Goal: Ask a question

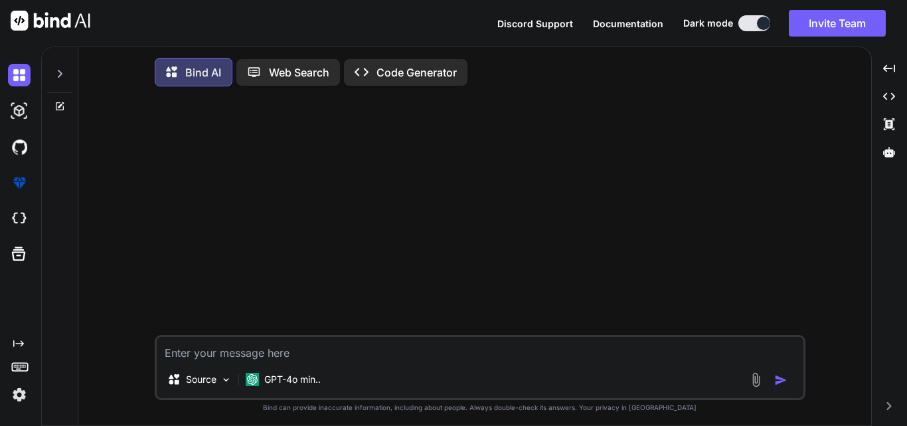
click at [349, 335] on div at bounding box center [481, 216] width 648 height 238
click at [226, 354] on textarea at bounding box center [480, 349] width 647 height 24
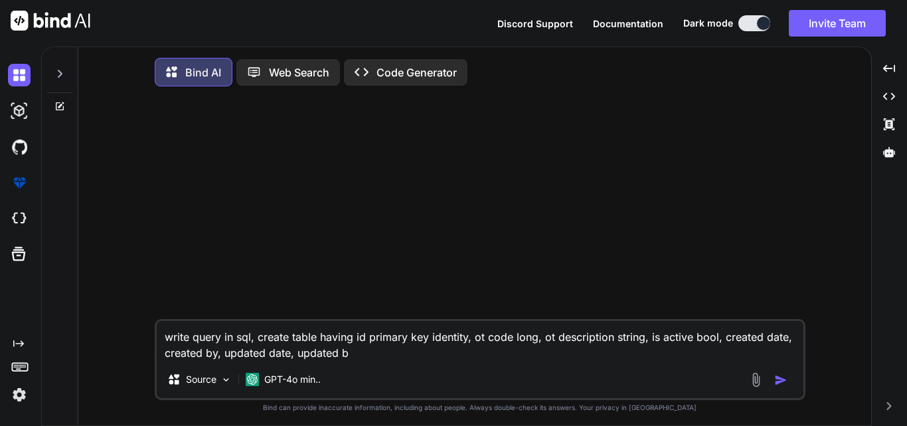
type textarea "write query in sql, create table having id primary key identity, ot code long, …"
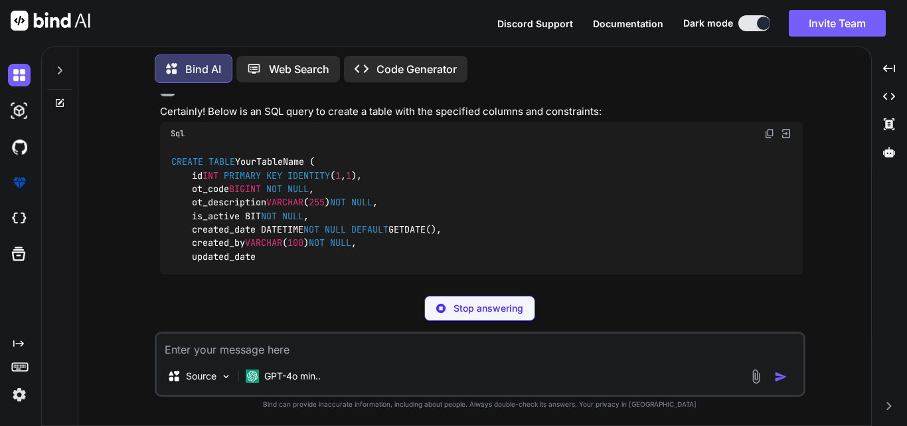
scroll to position [98, 0]
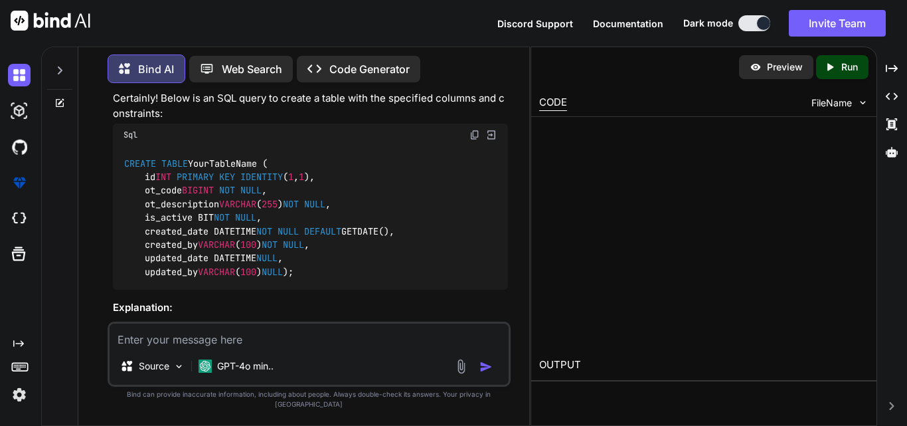
click at [767, 119] on div at bounding box center [703, 233] width 345 height 232
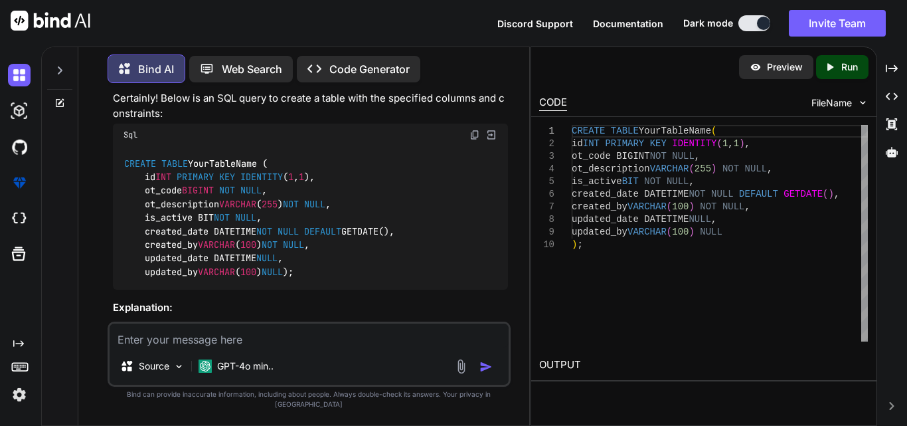
click at [474, 135] on img at bounding box center [474, 134] width 11 height 11
click at [473, 135] on img at bounding box center [474, 134] width 11 height 11
click at [218, 346] on textarea at bounding box center [309, 335] width 399 height 24
paste textarea "CREATE TABLE YourTableName ( Id INT PRIMARY KEY IDENTITY(1,1), OT_Code BIGINT N…"
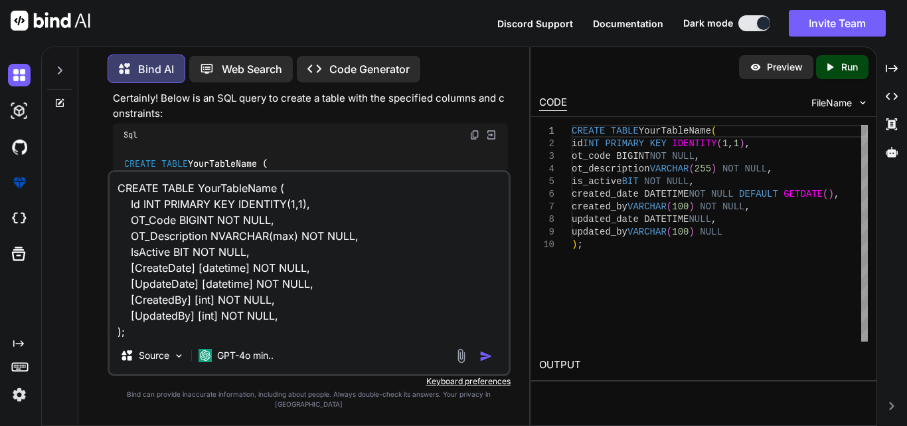
scroll to position [1, 0]
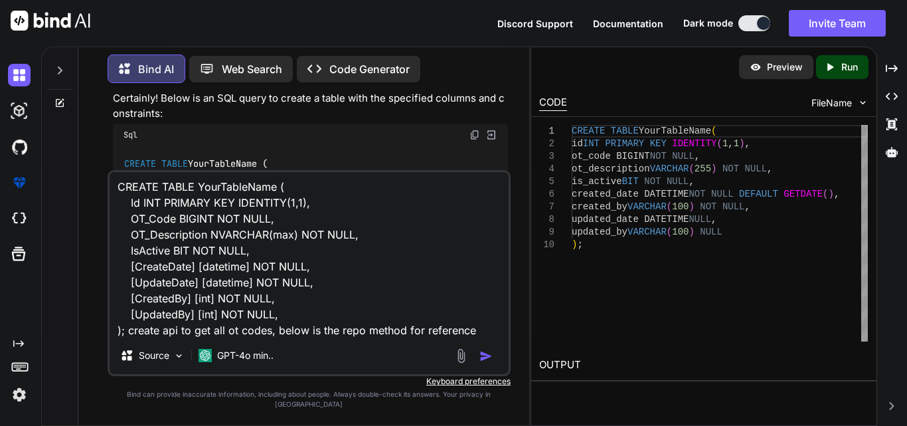
click at [363, 337] on textarea "CREATE TABLE YourTableName ( Id INT PRIMARY KEY IDENTITY(1,1), OT_Code BIGINT N…" at bounding box center [309, 254] width 399 height 165
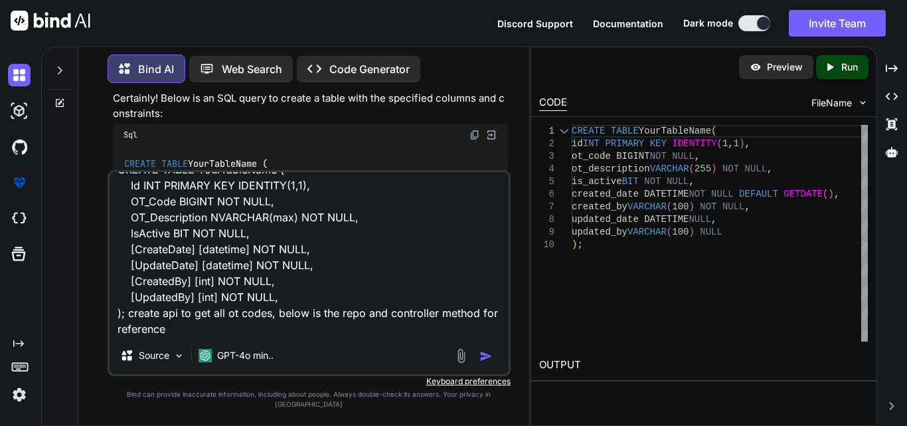
drag, startPoint x: 430, startPoint y: 340, endPoint x: 555, endPoint y: 333, distance: 125.7
click at [555, 333] on div "Bind AI Web Search Created with Pixso. Code Generator You write query in sql, c…" at bounding box center [474, 235] width 866 height 379
click at [188, 337] on textarea "CREATE TABLE YourTableName ( Id INT PRIMARY KEY IDENTITY(1,1), OT_Code BIGINT N…" at bounding box center [309, 254] width 399 height 165
paste textarea "[Obsolete] public DtoCrbaInformation GetCrbaDetailsinsuranceNew(int id, int Ins…"
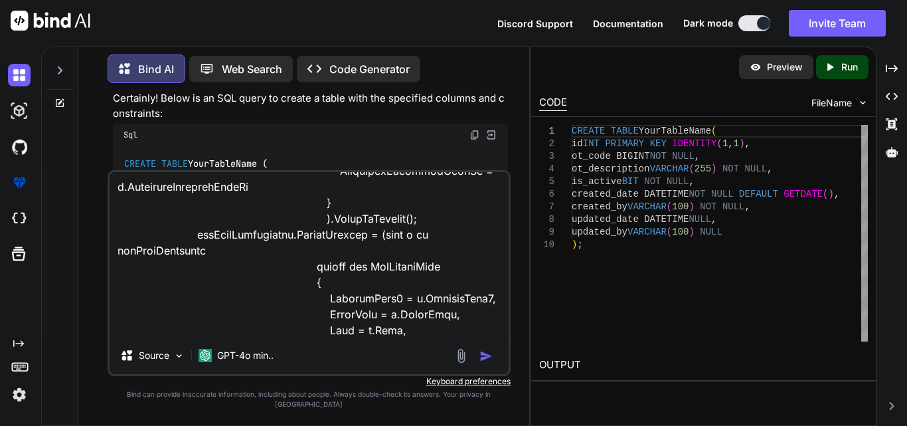
click at [189, 337] on textarea at bounding box center [309, 254] width 399 height 165
paste textarea "[HttpGet] [Route("GetCrbaDetailsinsurance")] public IActionResult GetCrbaDetail…"
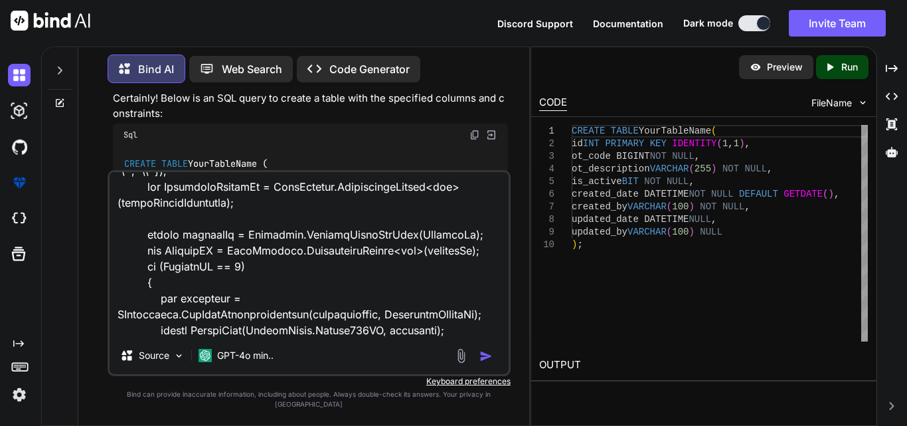
type textarea "CREATE TABLE YourTableName ( Id INT PRIMARY KEY IDENTITY(1,1), OT_Code BIGINT N…"
drag, startPoint x: 491, startPoint y: 362, endPoint x: 482, endPoint y: 361, distance: 9.4
click at [490, 362] on img "button" at bounding box center [485, 355] width 13 height 13
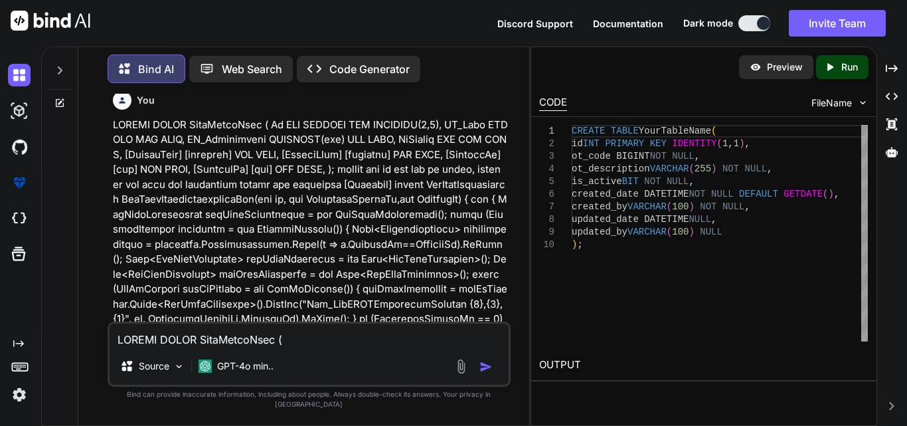
scroll to position [589, 0]
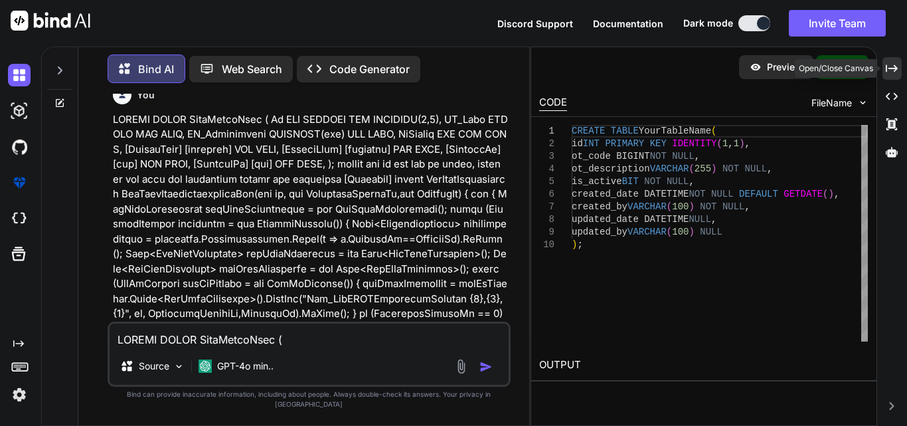
click at [888, 70] on icon "Created with Pixso." at bounding box center [892, 68] width 12 height 12
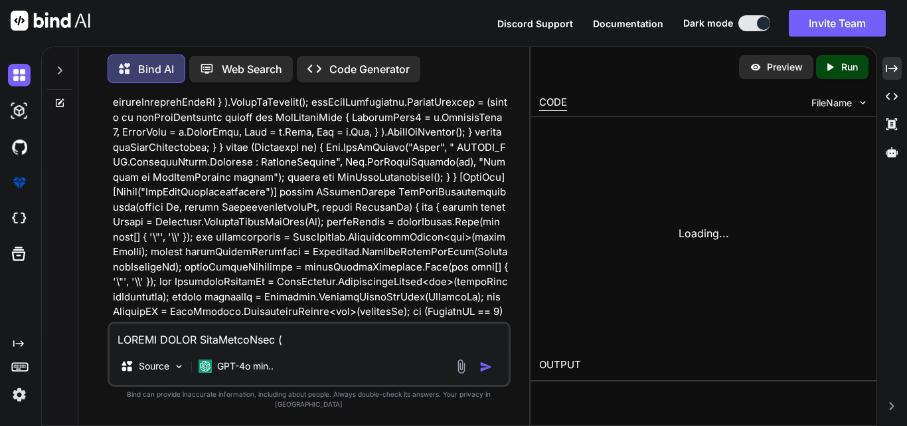
scroll to position [2636, 0]
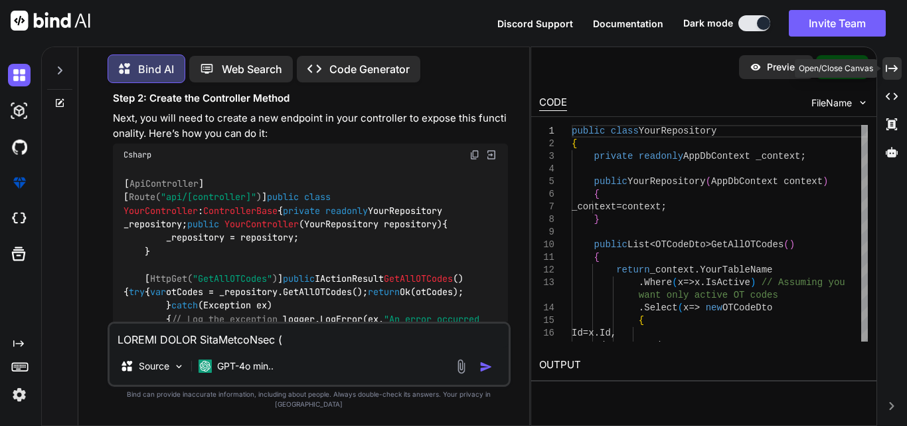
click at [900, 63] on div "Created with Pixso." at bounding box center [891, 68] width 19 height 23
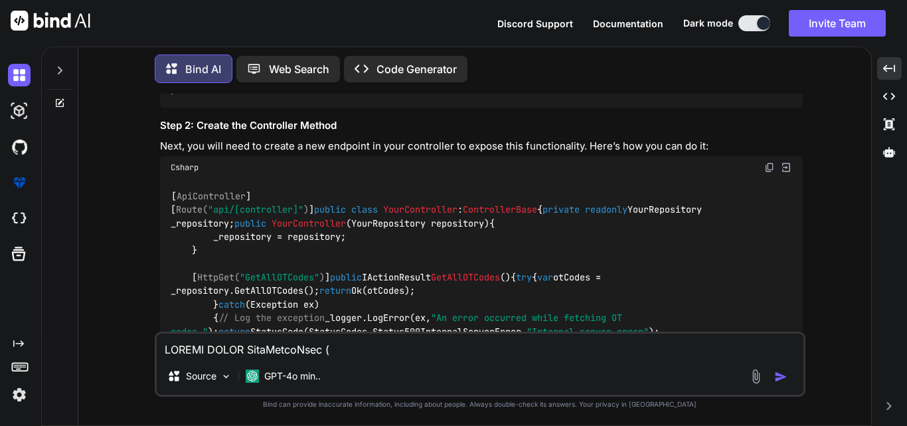
scroll to position [1809, 0]
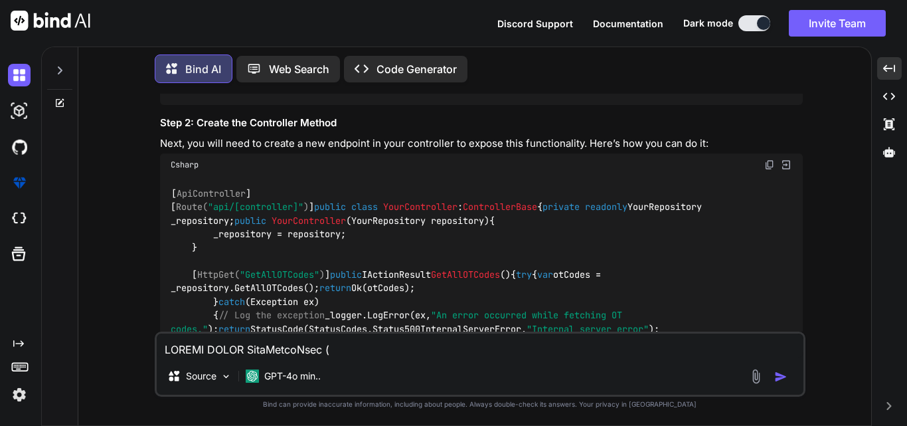
drag, startPoint x: 193, startPoint y: 162, endPoint x: 206, endPoint y: 181, distance: 23.4
click at [206, 105] on div "public class YourRepository { private readonly AppDbContext _context; public Yo…" at bounding box center [481, 6] width 643 height 197
copy code "public List<OTCodeDto> GetAllOTCodes () { return _context.YourTableName .Where(…"
click at [244, 105] on div "public class YourRepository { private readonly AppDbContext _context; public Yo…" at bounding box center [481, 6] width 643 height 197
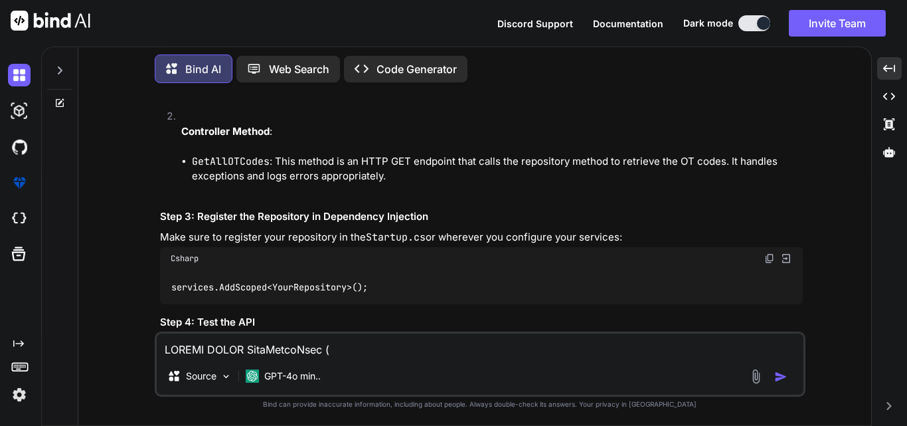
scroll to position [2274, 0]
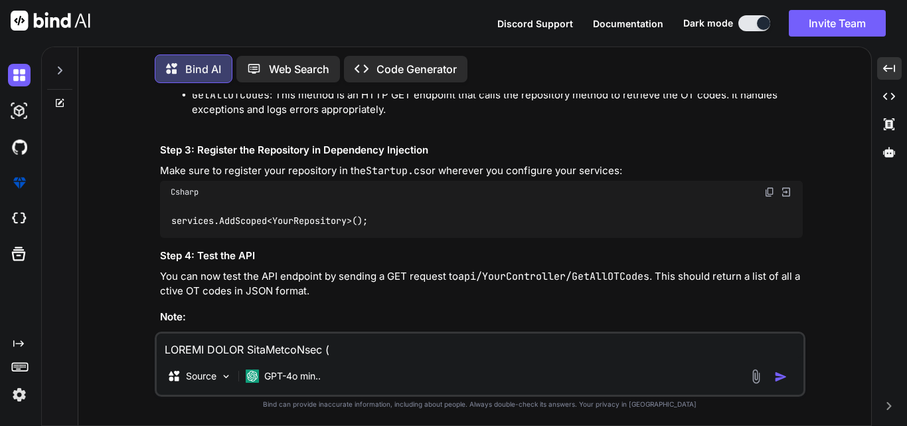
drag, startPoint x: 193, startPoint y: 142, endPoint x: 206, endPoint y: 267, distance: 125.6
copy code "[ HttpGet( "GetAllOTCodes" ) ] public IActionResult GetAllOTCodes () { try { va…"
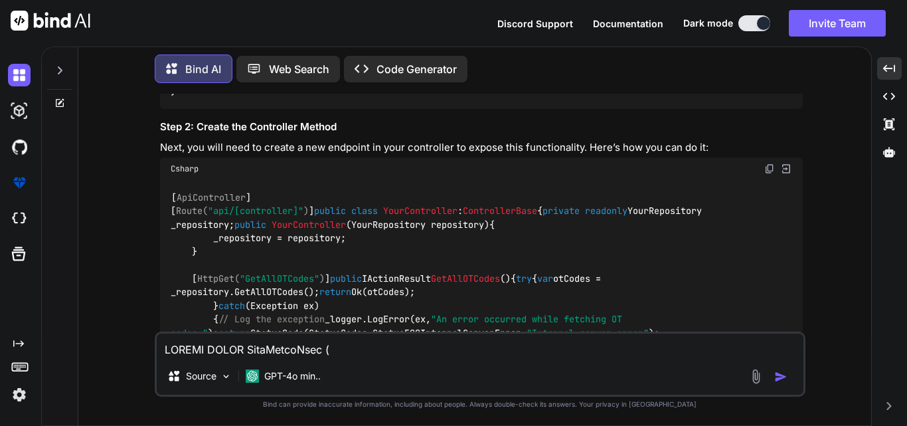
scroll to position [1809, 0]
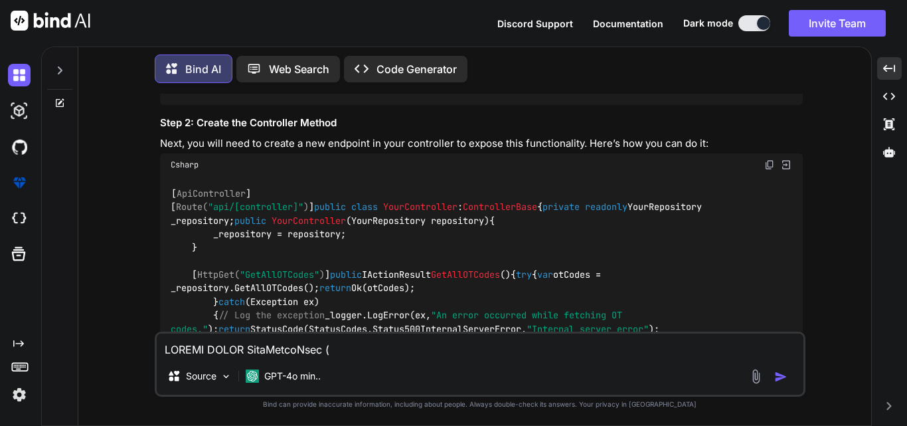
drag, startPoint x: 191, startPoint y: 165, endPoint x: 204, endPoint y: 183, distance: 22.8
click at [204, 105] on div "public class YourRepository { private readonly AppDbContext _context; public Yo…" at bounding box center [481, 6] width 643 height 197
copy code "public List<OTCodeDto> GetAllOTCodes () { return _context.YourTableName .Where(…"
click at [345, 105] on div "public class YourRepository { private readonly AppDbContext _context; public Yo…" at bounding box center [481, 6] width 643 height 197
click at [197, 350] on textarea at bounding box center [480, 345] width 647 height 24
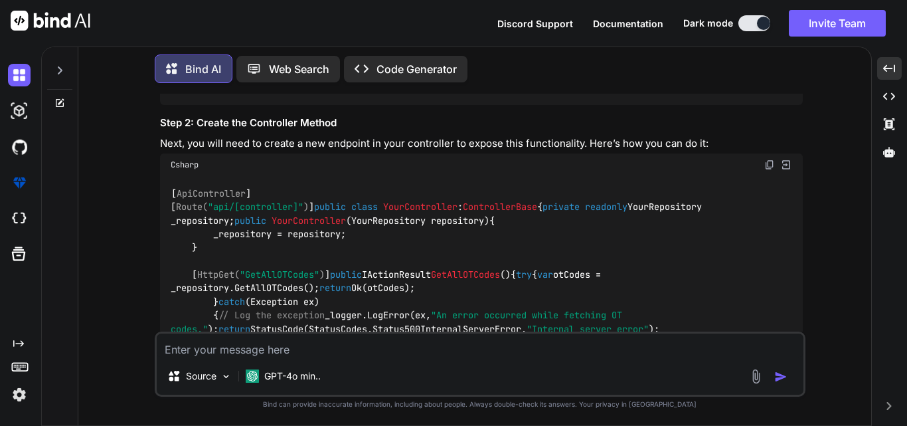
paste textarea "[Obsolete] public List<OTCodeDto> GetAllOTCodes() { return dbcontext.OT_Codes .…"
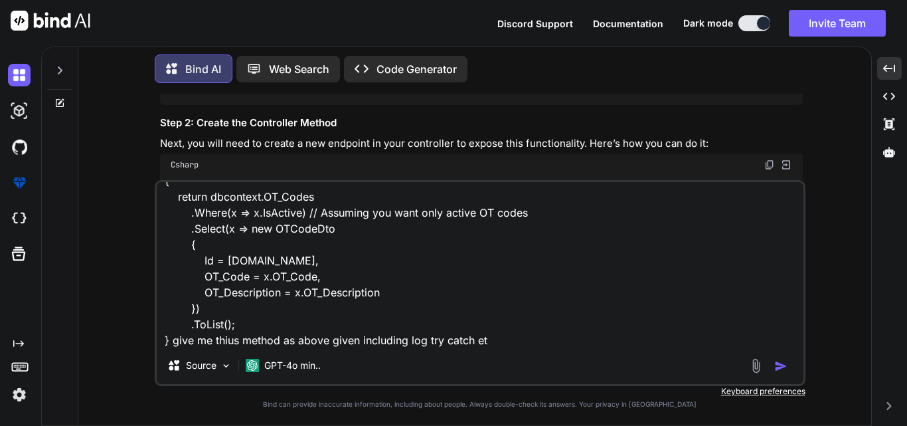
type textarea "[Obsolete] public List<OTCodeDto> GetAllOTCodes() { return dbcontext.OT_Codes .…"
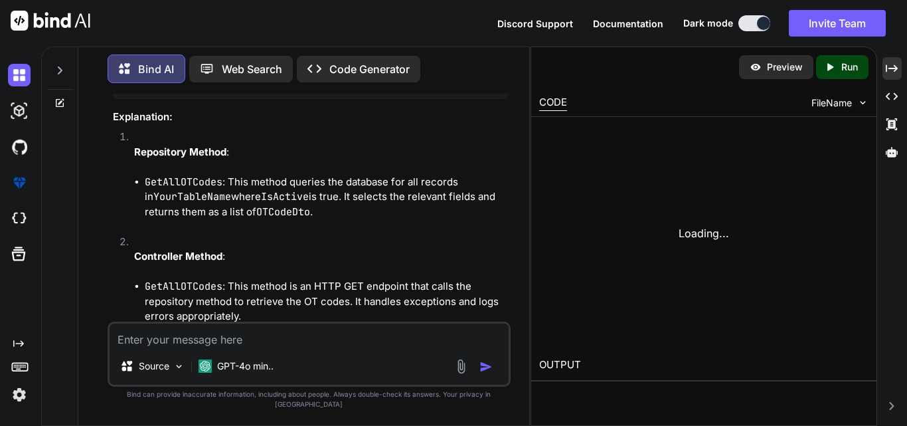
scroll to position [3861, 0]
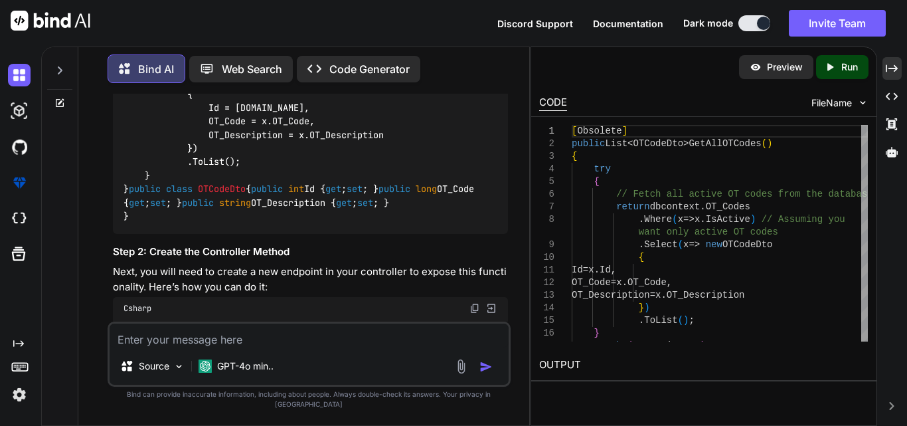
scroll to position [2584, 0]
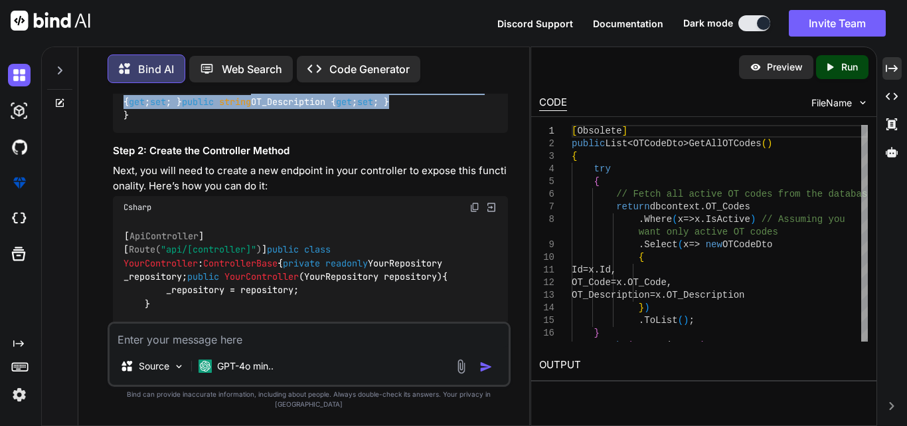
drag, startPoint x: 145, startPoint y: 230, endPoint x: 374, endPoint y: 259, distance: 230.8
click at [374, 133] on div "public class YourRepository { private readonly AppDbContext _context; public Yo…" at bounding box center [310, 14] width 395 height 238
copy code "public int Id { get ; set ; } public long OT_Code { get ; set ; } public string…"
click at [402, 133] on div "public class YourRepository { private readonly AppDbContext _context; public Yo…" at bounding box center [310, 14] width 395 height 238
drag, startPoint x: 123, startPoint y: 205, endPoint x: 137, endPoint y: 270, distance: 65.9
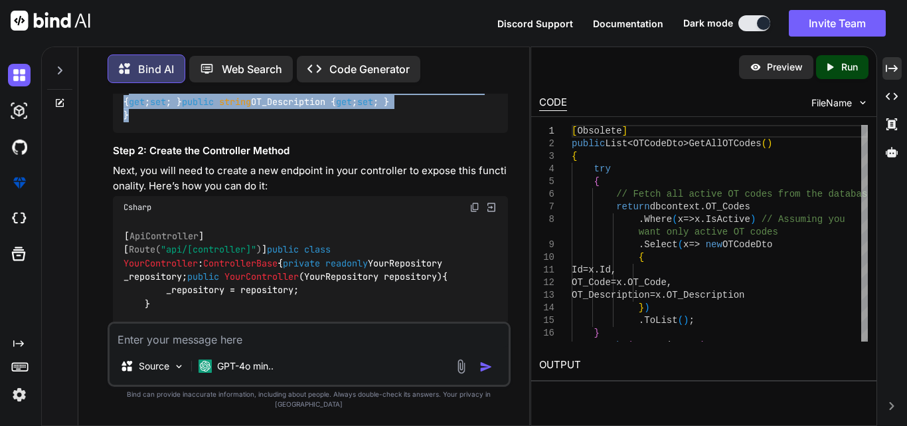
click at [137, 133] on div "public class YourRepository { private readonly AppDbContext _context; public Yo…" at bounding box center [310, 14] width 395 height 238
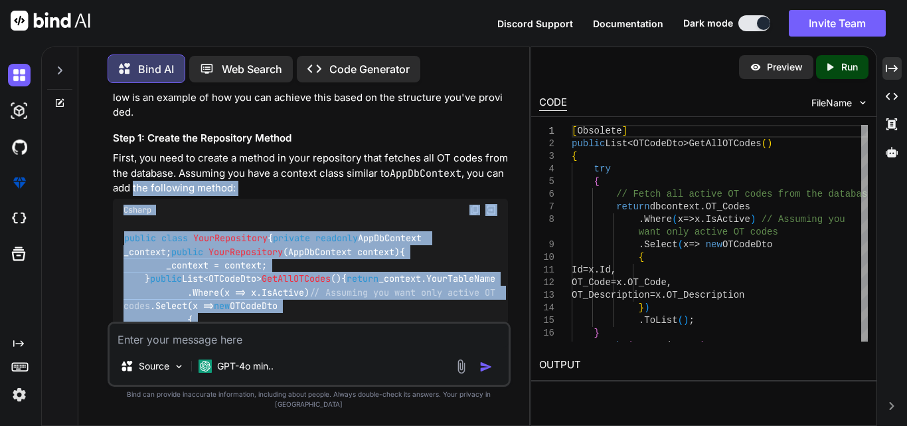
scroll to position [2252, 0]
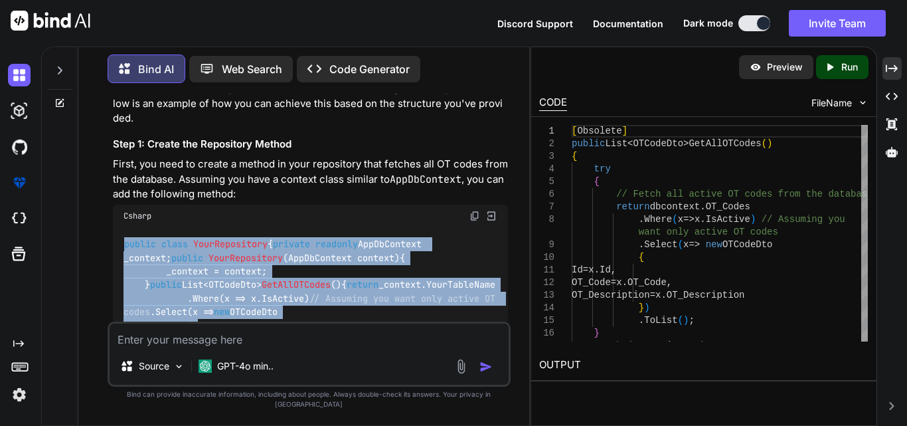
drag, startPoint x: 135, startPoint y: 274, endPoint x: 121, endPoint y: 210, distance: 64.7
click at [121, 227] on div "public class YourRepository { private readonly AppDbContext _context; public Yo…" at bounding box center [310, 346] width 395 height 238
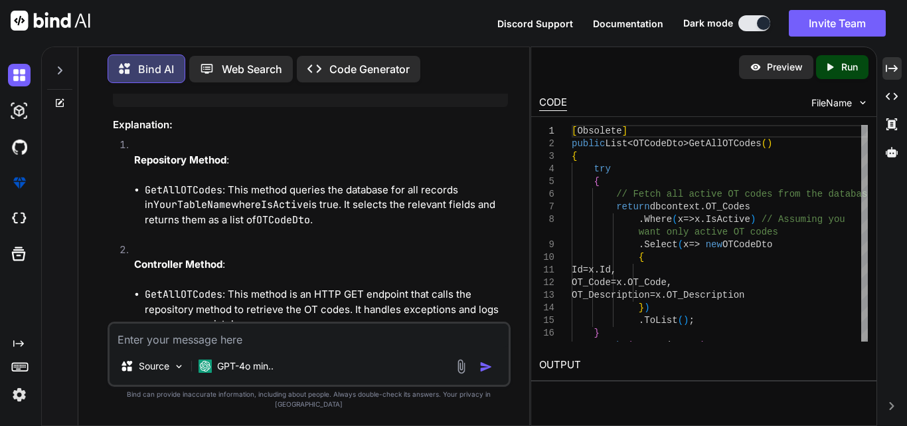
scroll to position [2982, 0]
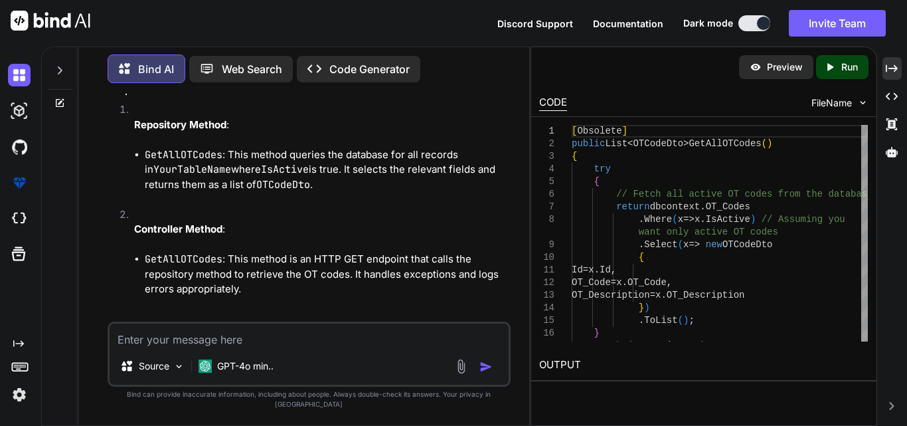
click at [196, 347] on textarea at bounding box center [309, 335] width 399 height 24
type textarea "retrieve all the properties including created date etc"
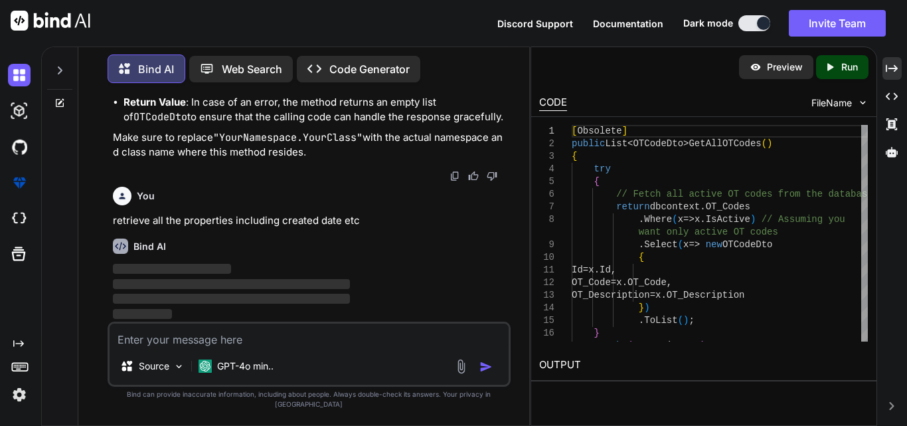
scroll to position [4517, 0]
click at [893, 70] on icon "Created with Pixso." at bounding box center [892, 68] width 12 height 12
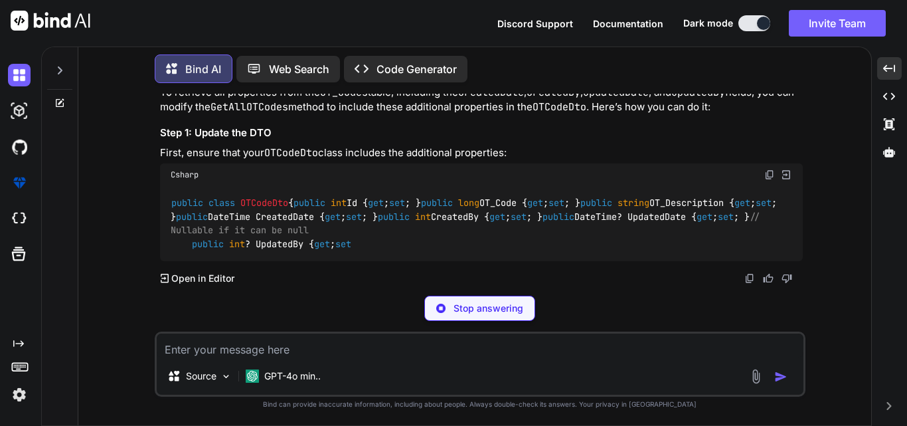
scroll to position [3767, 0]
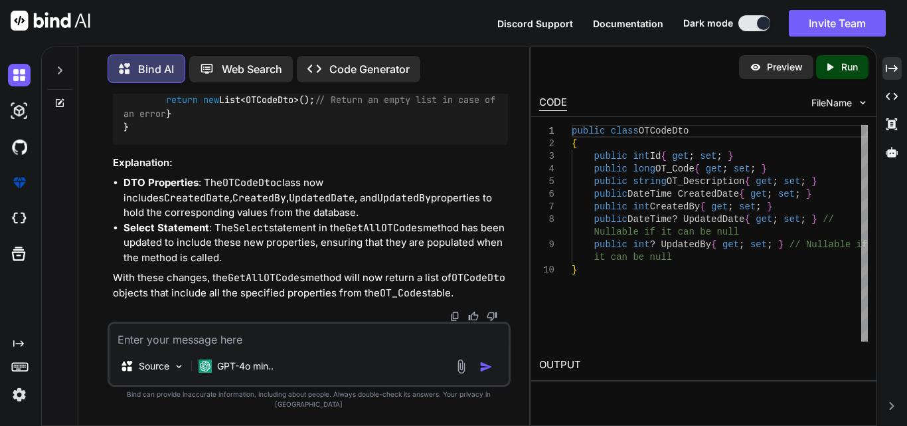
scroll to position [4935, 0]
click at [228, 341] on textarea at bounding box center [309, 335] width 399 height 24
paste textarea "[Obsolete] public List<OTCodeDto> GetAllOTCodes() { try { using (SfccemrContext…"
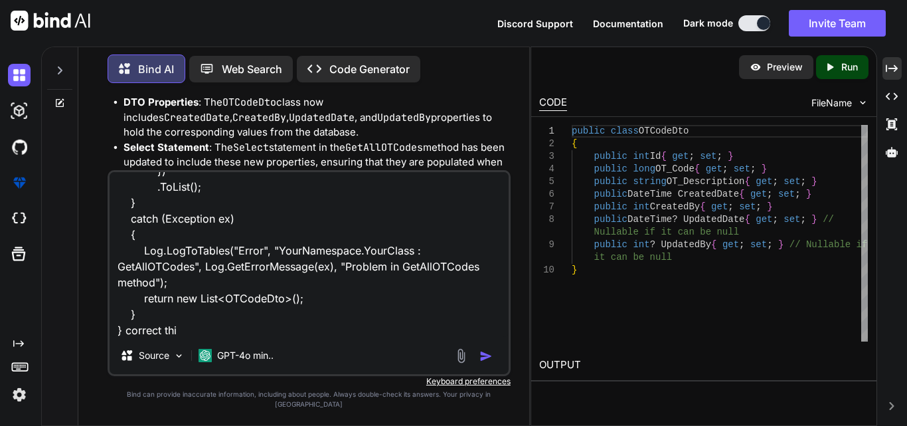
type textarea "[Obsolete] public List<OTCodeDto> GetAllOTCodes() { try { using (SfccemrContext…"
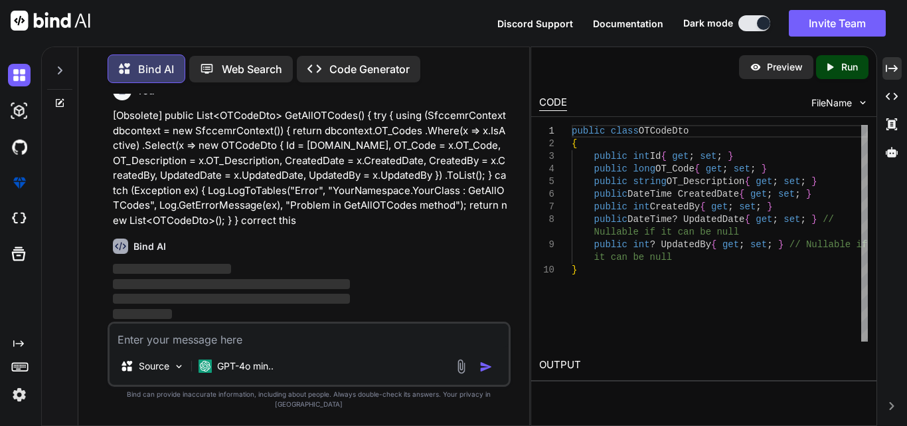
scroll to position [5727, 0]
click at [888, 64] on icon "Created with Pixso." at bounding box center [892, 68] width 12 height 12
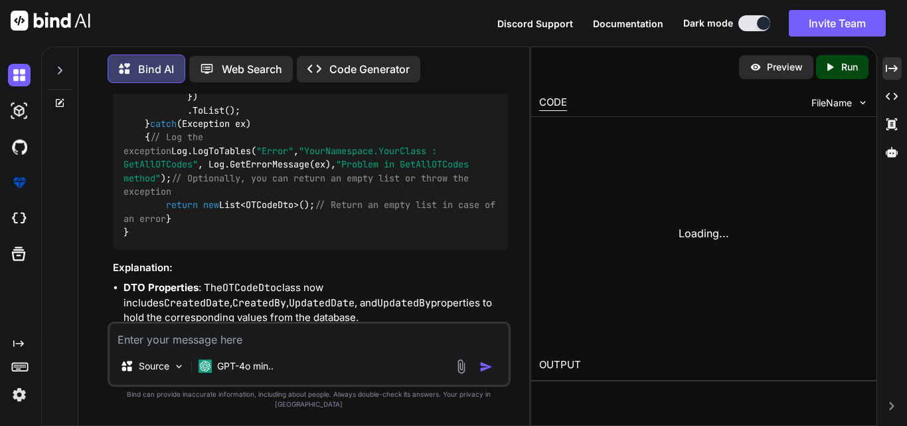
scroll to position [5941, 0]
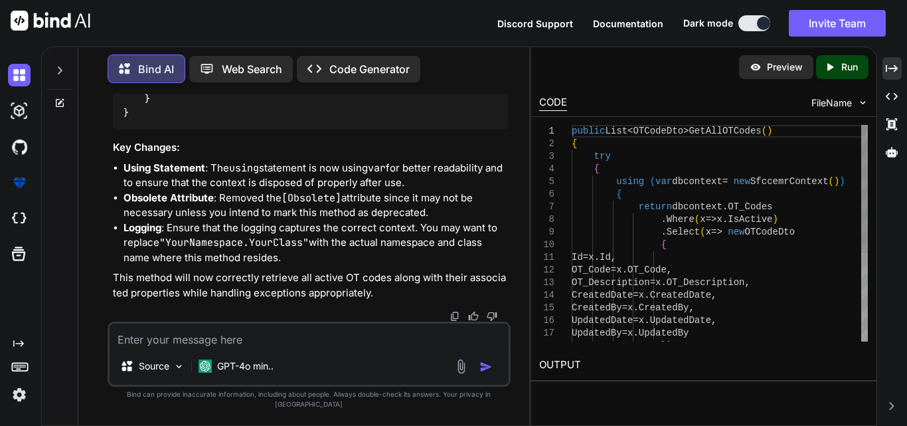
click at [771, 189] on div "public List < OTCodeDto > GetAllOTCodes ( ) { try { using ( var dbcontext = new…" at bounding box center [720, 308] width 296 height 366
click at [291, 347] on textarea at bounding box center [309, 335] width 399 height 24
paste textarea "CREATE TABLE OT_Codes ( Id INT PRIMARY KEY IDENTITY(1,1), OT_Code BIGINT NOT NU…"
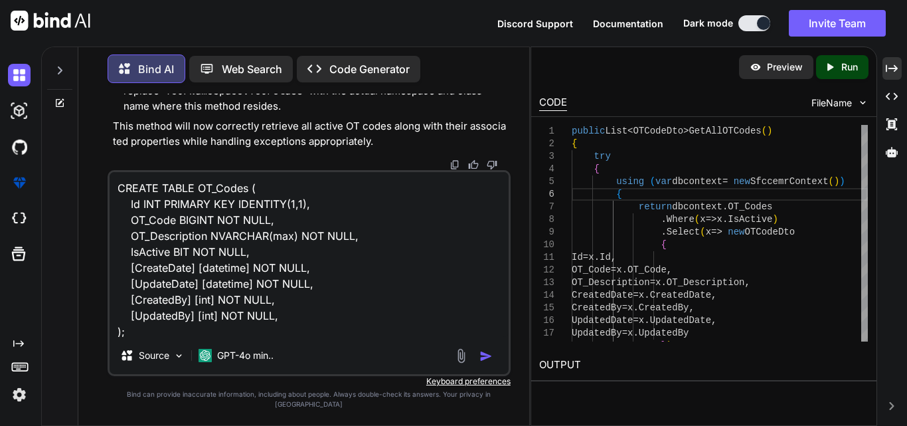
scroll to position [33, 0]
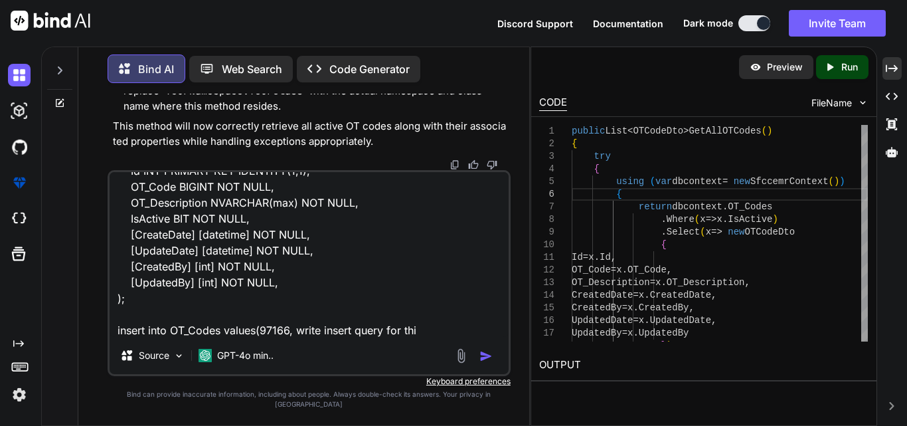
type textarea "CREATE TABLE OT_Codes ( Id INT PRIMARY KEY IDENTITY(1,1), OT_Code BIGINT NOT NU…"
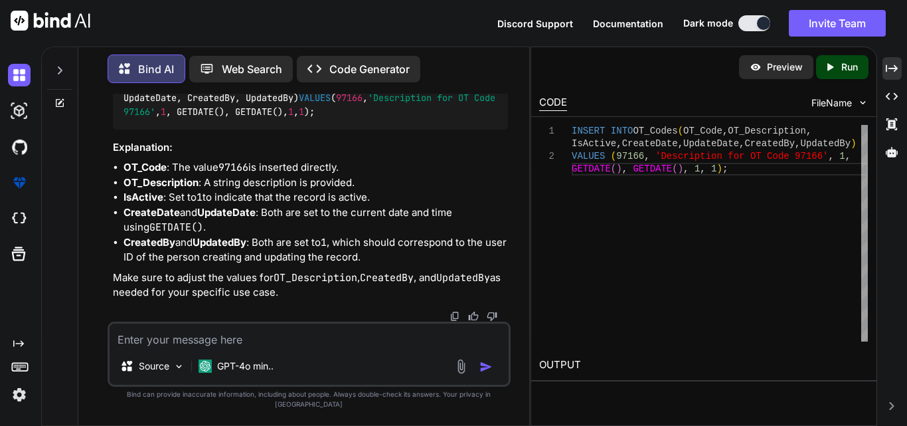
scroll to position [6973, 0]
click at [472, 61] on img at bounding box center [474, 55] width 11 height 11
